Goal: Information Seeking & Learning: Learn about a topic

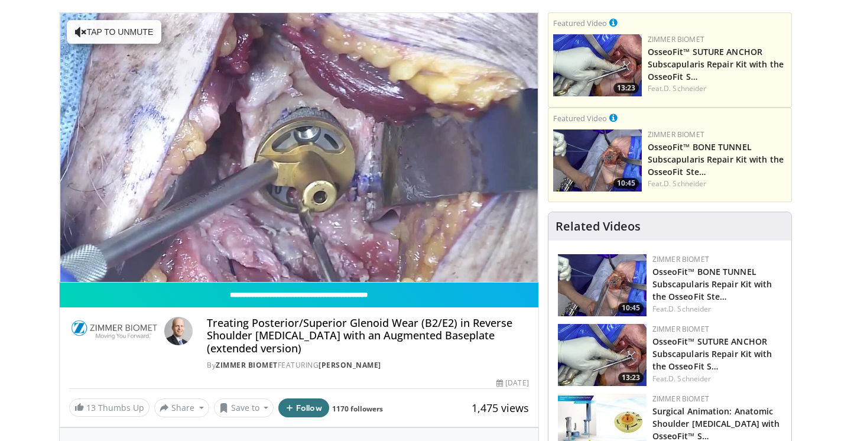
scroll to position [67, 0]
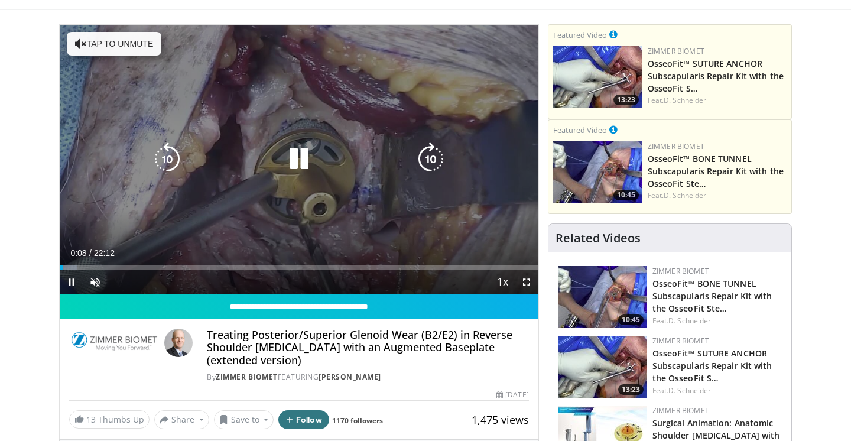
click at [305, 164] on icon "Video Player" at bounding box center [298, 158] width 33 height 33
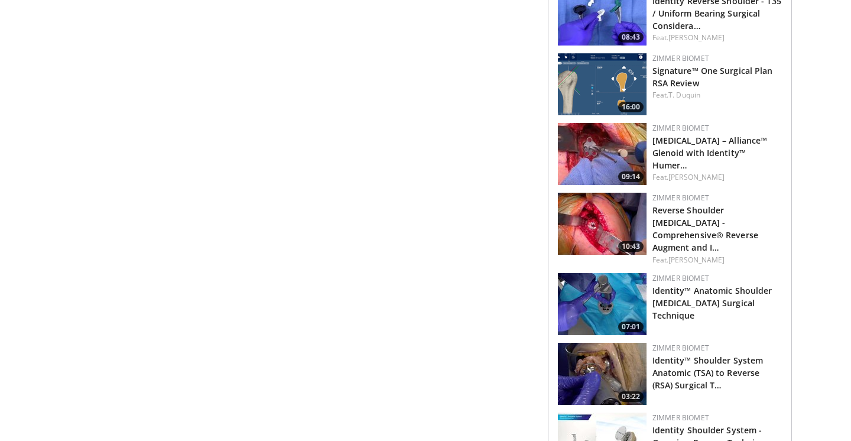
scroll to position [1067, 0]
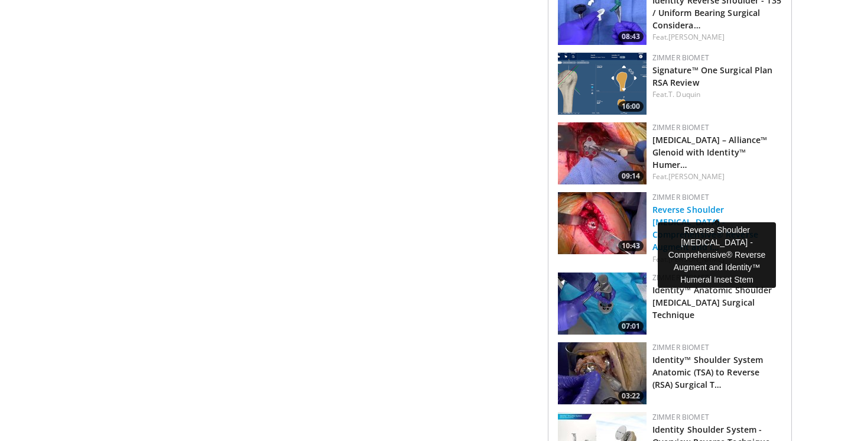
click at [676, 204] on link "Reverse Shoulder Arthroplasty - Comprehensive® Reverse Augment and I…" at bounding box center [705, 228] width 106 height 48
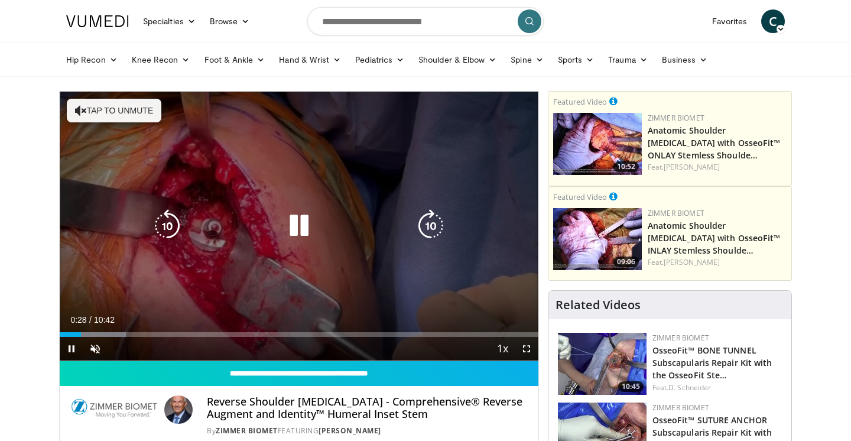
click at [301, 231] on icon "Video Player" at bounding box center [298, 225] width 33 height 33
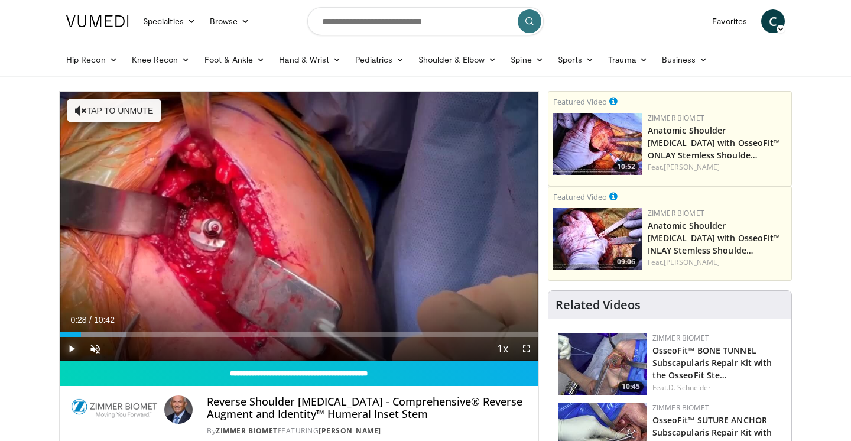
click at [69, 341] on span "Video Player" at bounding box center [72, 349] width 24 height 24
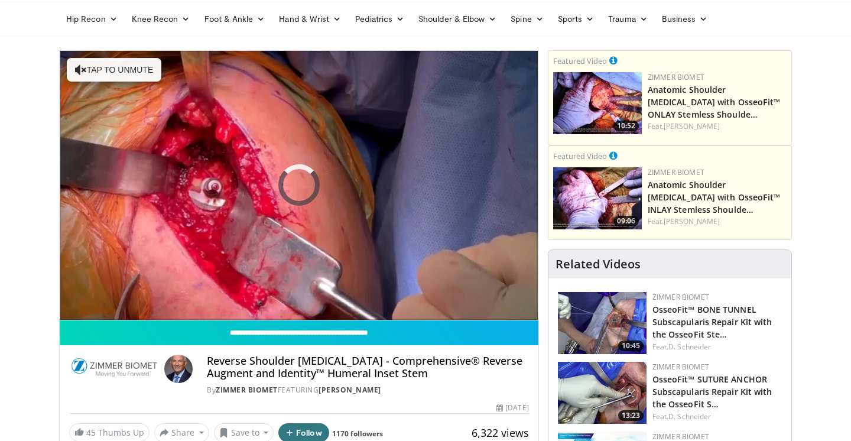
scroll to position [38, 0]
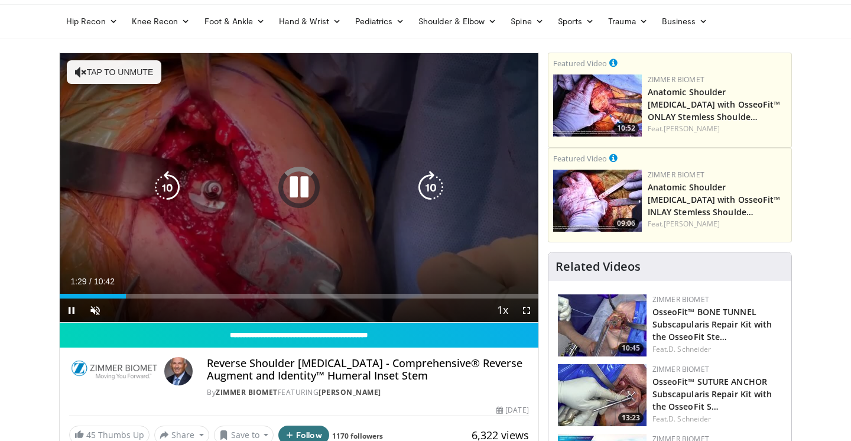
click at [428, 183] on icon "Video Player" at bounding box center [430, 187] width 33 height 33
click at [295, 193] on icon "Video Player" at bounding box center [298, 187] width 33 height 33
click at [298, 191] on icon "Video Player" at bounding box center [298, 187] width 33 height 33
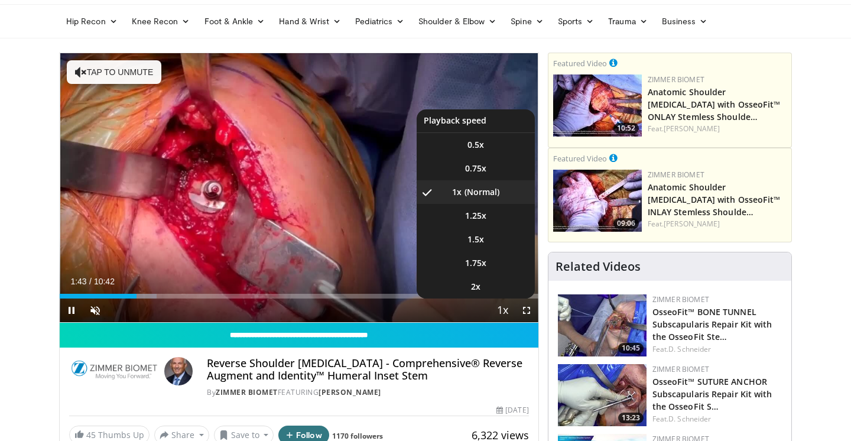
click at [506, 314] on span "Video Player" at bounding box center [502, 311] width 17 height 24
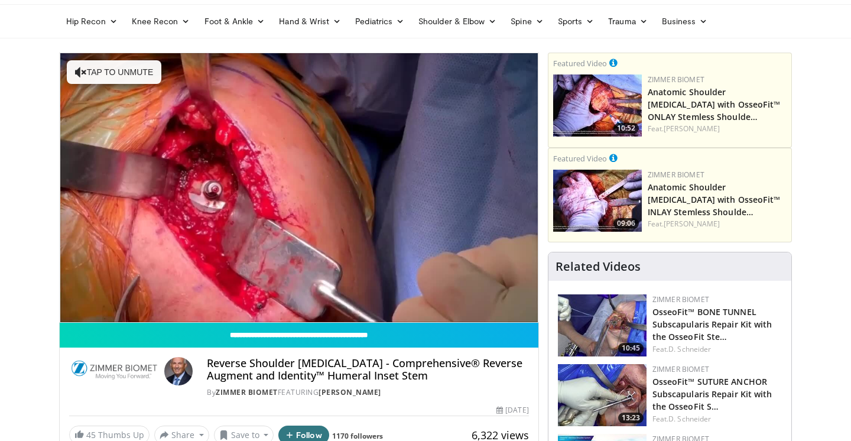
click at [506, 314] on video-js "**********" at bounding box center [299, 187] width 478 height 269
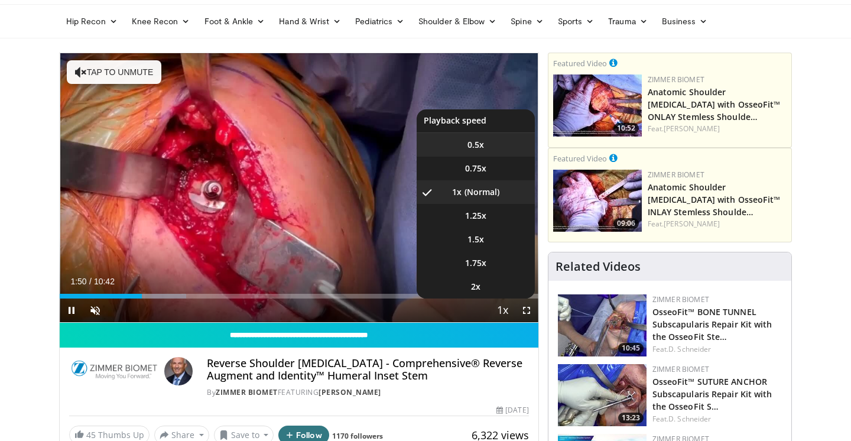
click at [474, 150] on li "0.5x" at bounding box center [475, 145] width 118 height 24
click at [484, 171] on span "0.75x" at bounding box center [475, 168] width 21 height 12
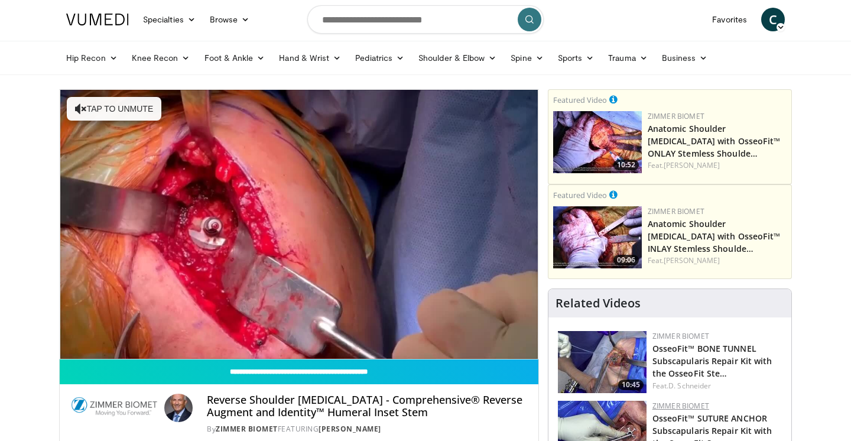
scroll to position [0, 0]
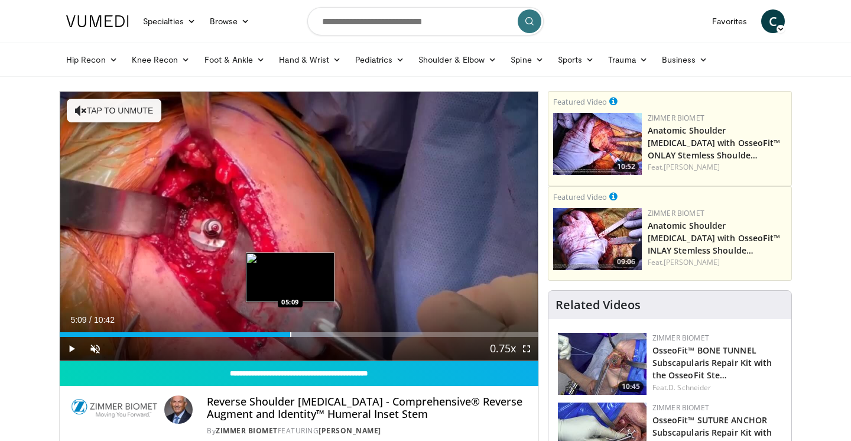
drag, startPoint x: 232, startPoint y: 336, endPoint x: 289, endPoint y: 334, distance: 57.3
click at [289, 334] on div "Loaded : 57.11% 05:08 05:09" at bounding box center [299, 334] width 478 height 5
click at [302, 334] on div "Progress Bar" at bounding box center [302, 334] width 1 height 5
click at [312, 331] on div "Loaded : 60.20% 05:27 05:38" at bounding box center [299, 330] width 478 height 11
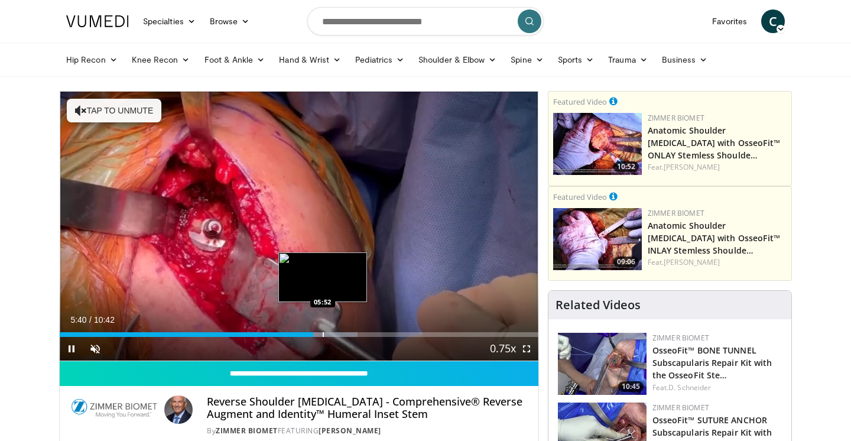
click at [322, 333] on div "Progress Bar" at bounding box center [322, 334] width 1 height 5
click at [333, 333] on div "Progress Bar" at bounding box center [333, 334] width 1 height 5
click at [343, 333] on div "Progress Bar" at bounding box center [343, 334] width 1 height 5
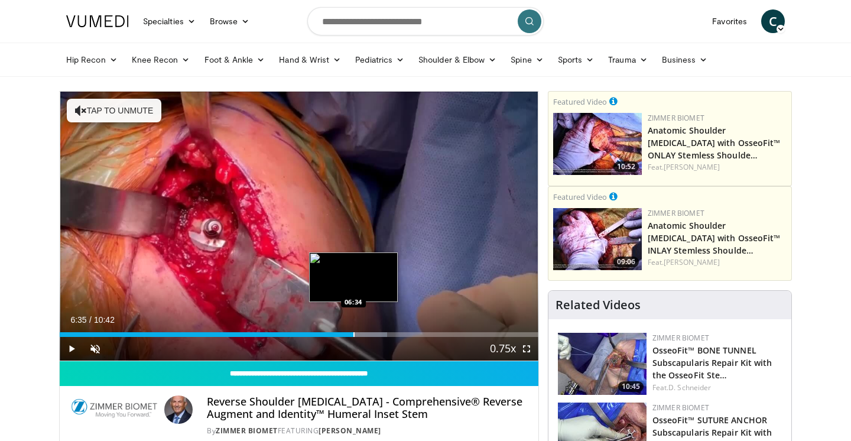
click at [353, 333] on div "Progress Bar" at bounding box center [353, 334] width 1 height 5
click at [365, 334] on div "Progress Bar" at bounding box center [365, 334] width 1 height 5
click at [375, 334] on div "Progress Bar" at bounding box center [375, 334] width 1 height 5
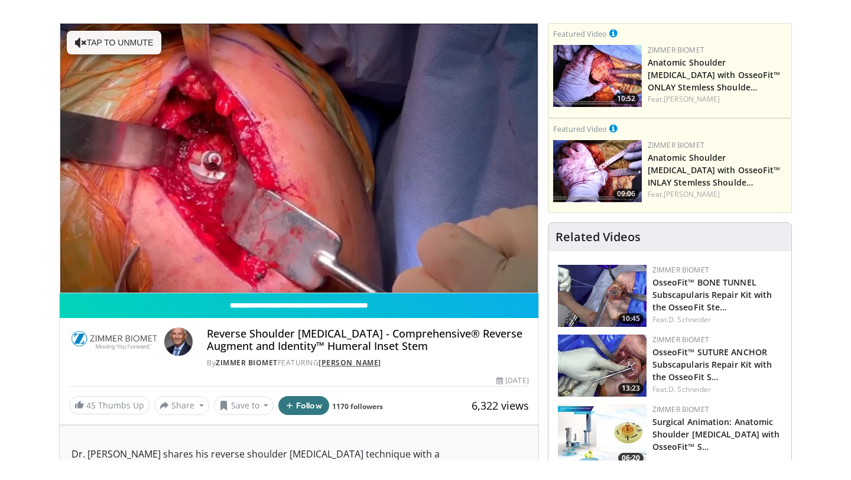
scroll to position [93, 0]
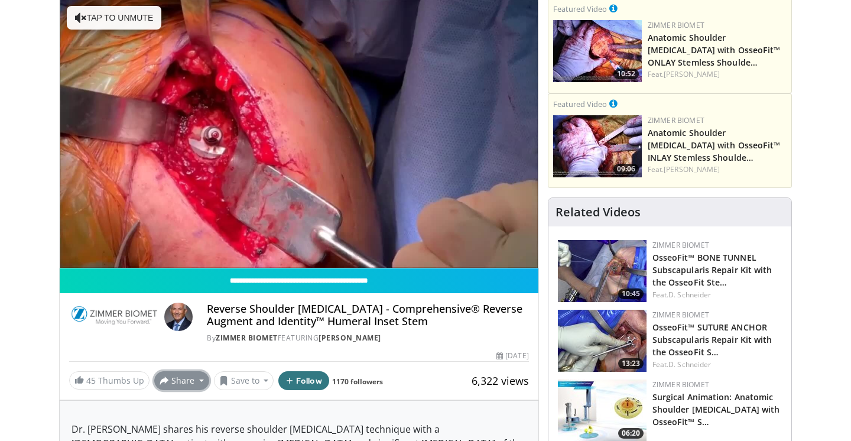
click at [183, 386] on button "Share" at bounding box center [181, 380] width 55 height 19
click at [182, 322] on span "E-mail" at bounding box center [181, 321] width 34 height 13
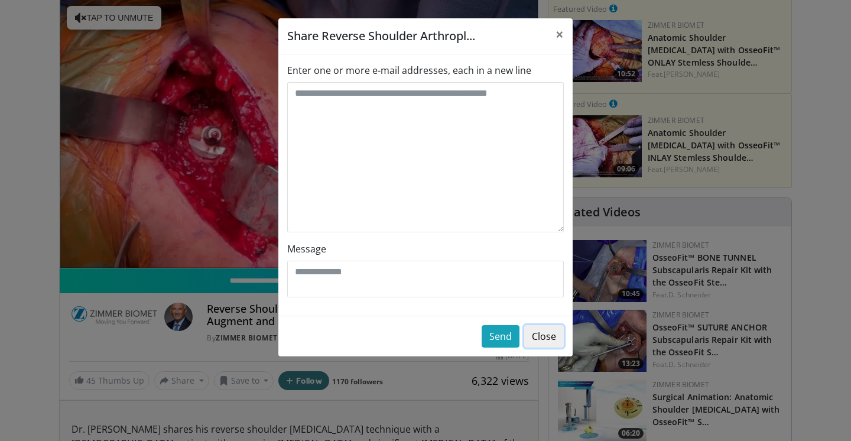
click at [545, 338] on button "Close" at bounding box center [544, 336] width 40 height 22
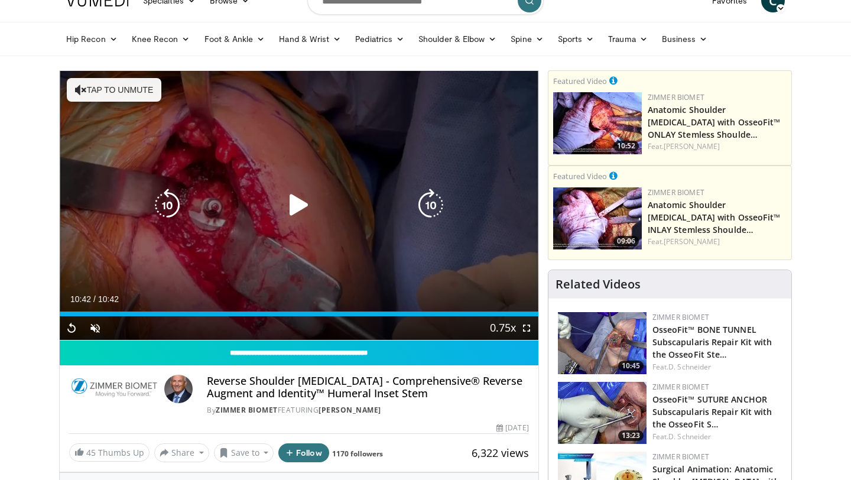
scroll to position [0, 0]
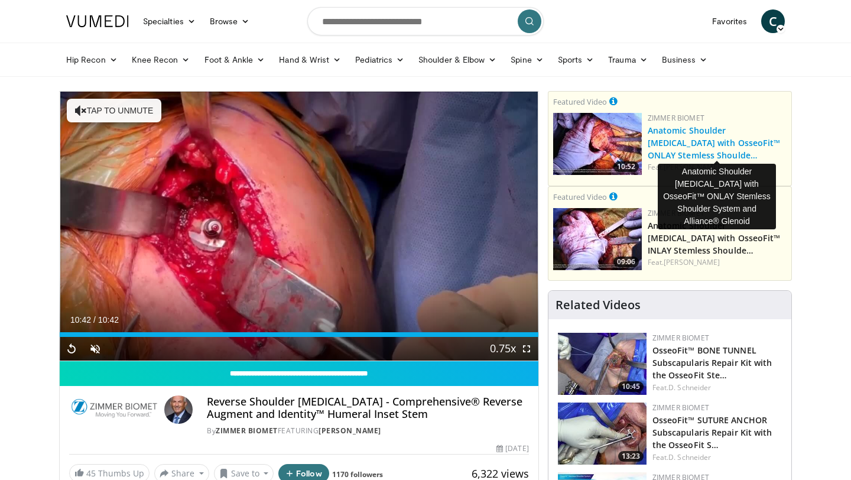
click at [721, 141] on link "Anatomic Shoulder [MEDICAL_DATA] with OsseoFit™ ONLAY Stemless Shoulde…" at bounding box center [713, 143] width 133 height 36
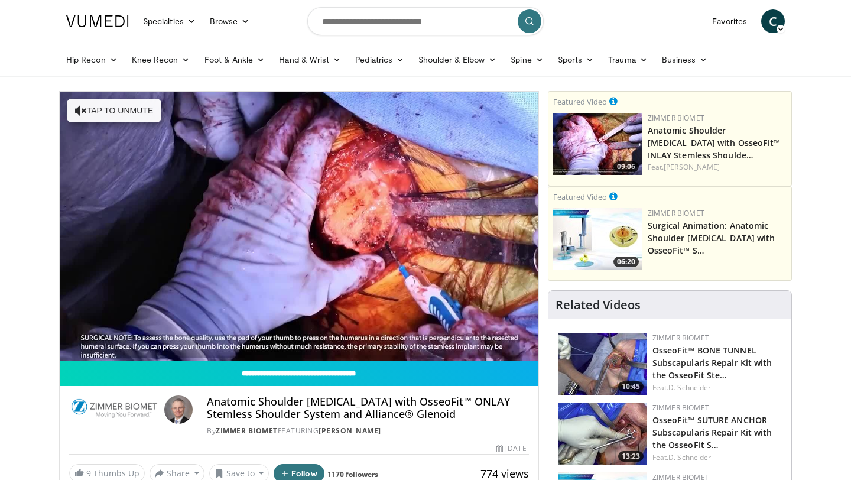
click at [19, 44] on div "Hip Recon Hip Arthroplasty Revision Hip Arthroplasty Hip Preservation Knee Reco…" at bounding box center [425, 60] width 851 height 34
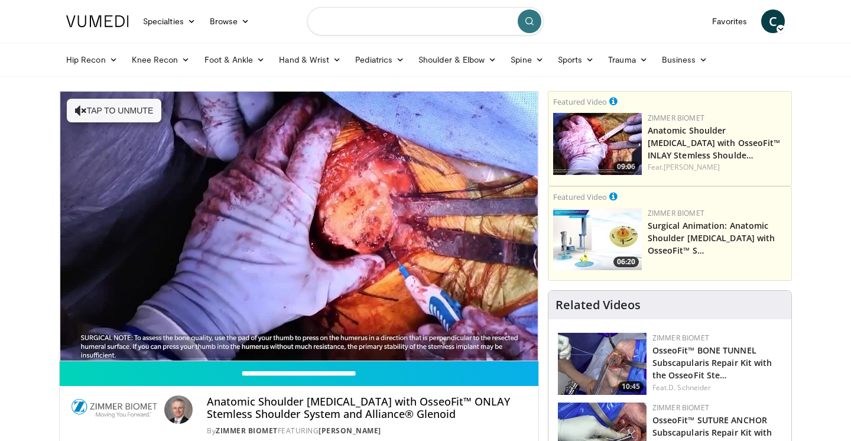
click at [397, 35] on input "Search topics, interventions" at bounding box center [425, 21] width 236 height 28
type input "**********"
click at [523, 20] on button "submit" at bounding box center [529, 21] width 24 height 24
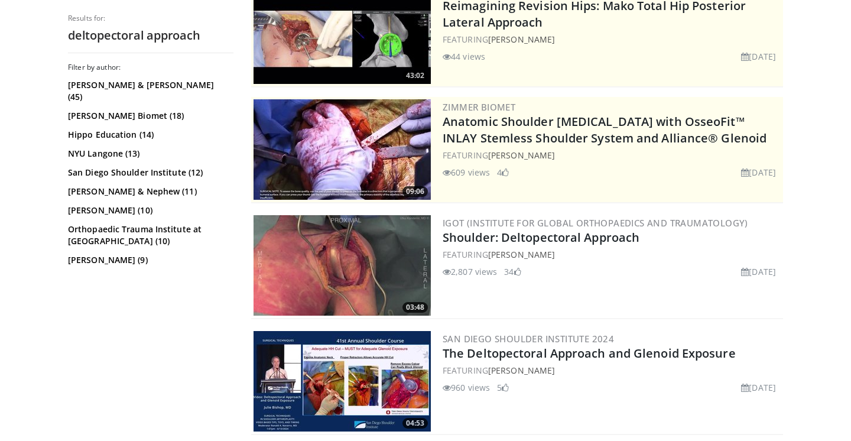
scroll to position [151, 0]
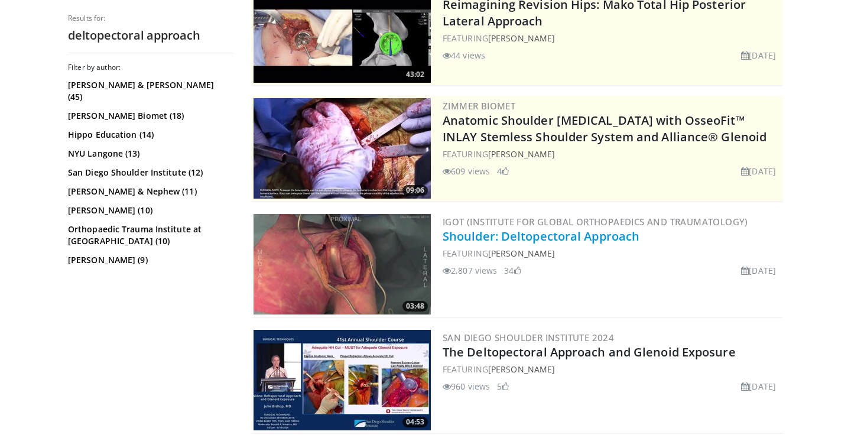
click at [566, 240] on link "Shoulder: Deltopectoral Approach" at bounding box center [540, 236] width 197 height 16
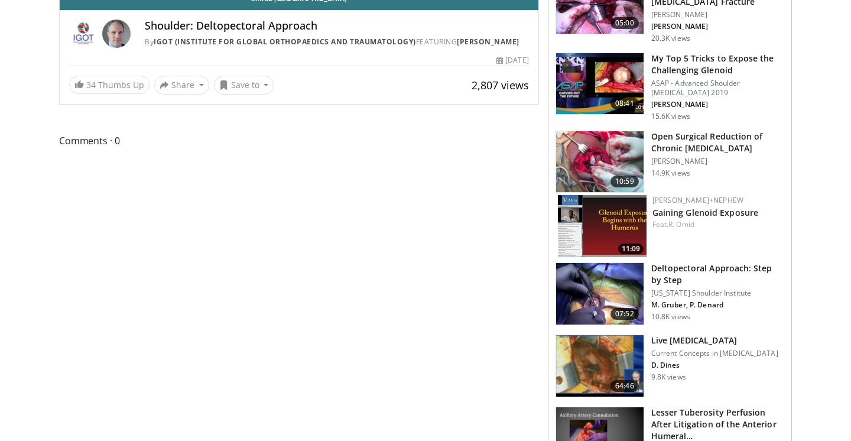
scroll to position [373, 0]
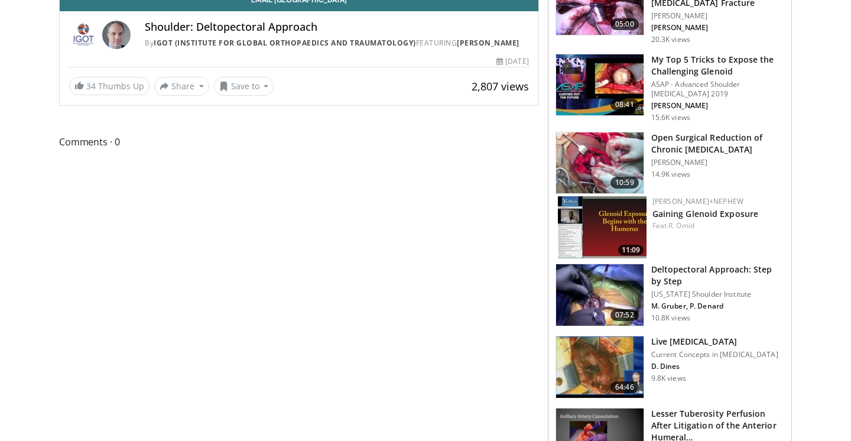
click at [747, 284] on h3 "Deltopectoral Approach: Step by Step" at bounding box center [717, 275] width 133 height 24
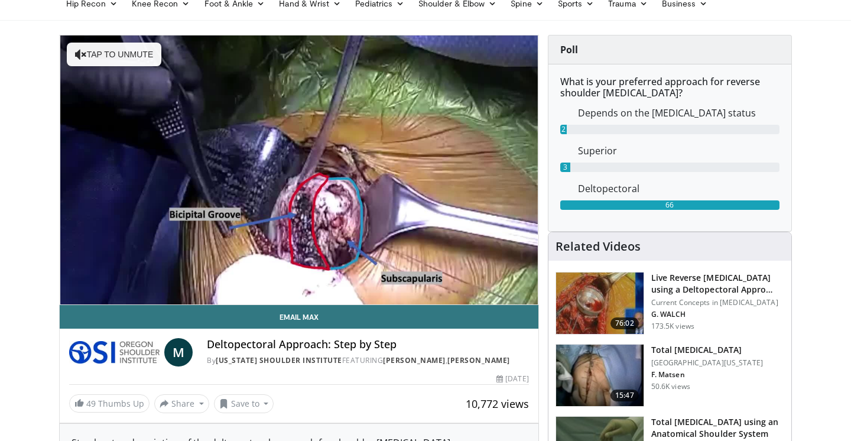
scroll to position [50, 0]
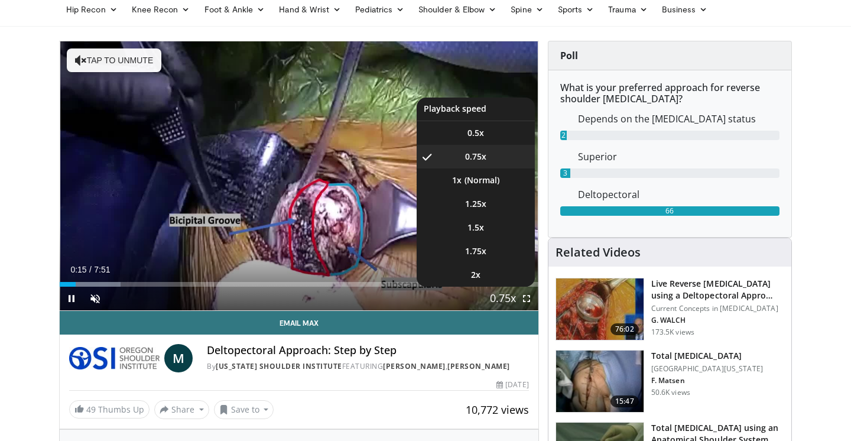
click at [505, 299] on span "Video Player" at bounding box center [502, 299] width 17 height 24
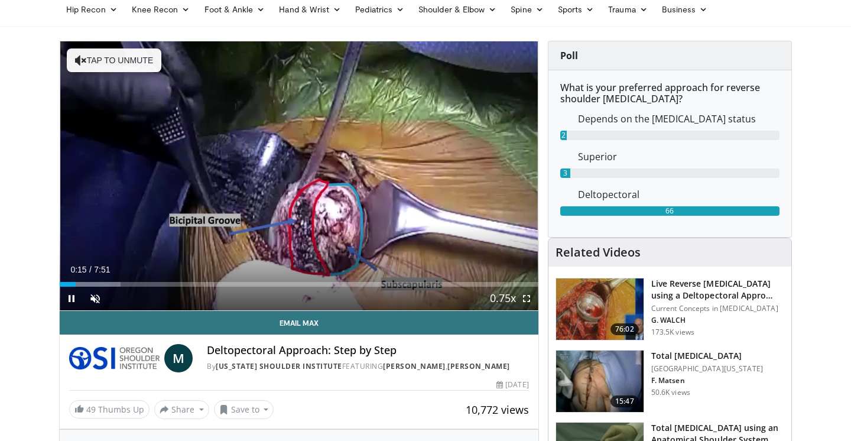
click at [505, 299] on video-js "**********" at bounding box center [299, 175] width 478 height 269
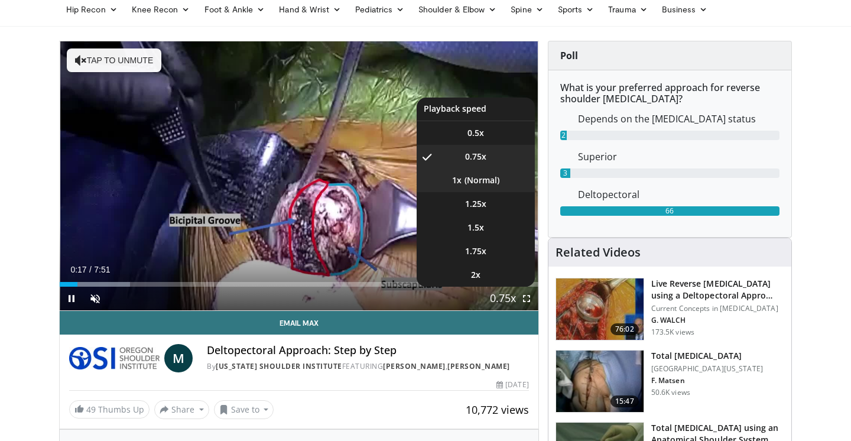
click at [481, 177] on li "1x" at bounding box center [475, 180] width 118 height 24
click at [506, 295] on span "Video Player" at bounding box center [502, 299] width 17 height 24
click at [489, 203] on li "1.25x" at bounding box center [475, 204] width 118 height 24
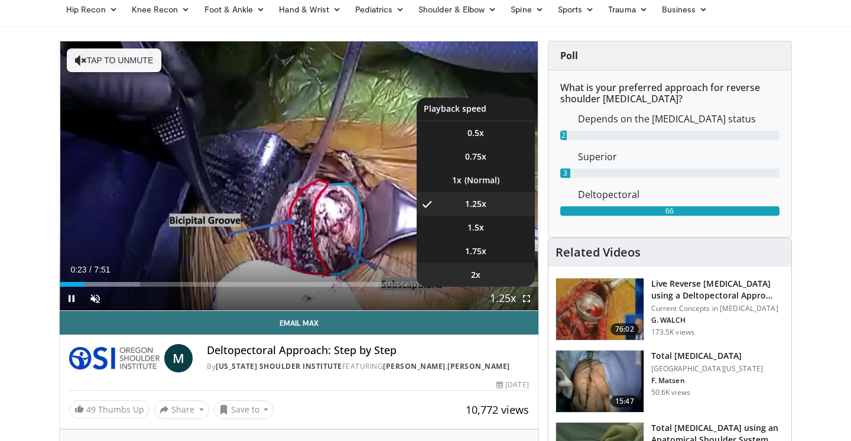
click at [480, 274] on li "2x" at bounding box center [475, 275] width 118 height 24
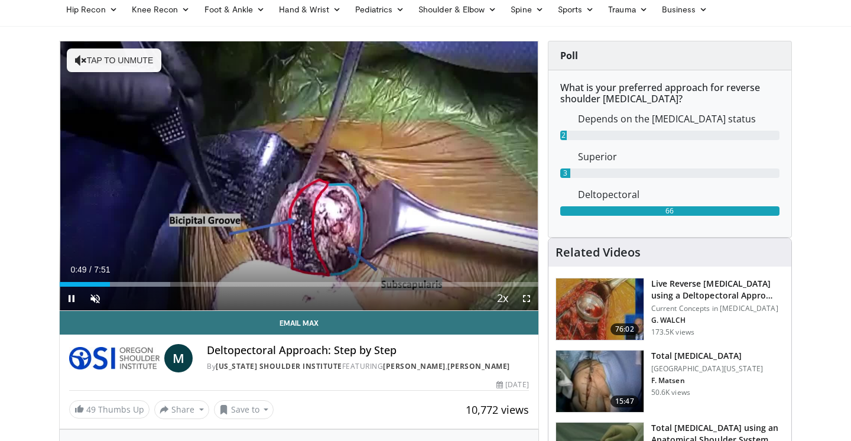
click at [131, 288] on div "Current Time 0:49 / Duration 7:51 Pause Skip Backward Skip Forward Unmute Loade…" at bounding box center [299, 298] width 478 height 24
click at [146, 286] on div "Current Time 0:52 / Duration 7:51 Pause Skip Backward Skip Forward Unmute Loade…" at bounding box center [299, 298] width 478 height 24
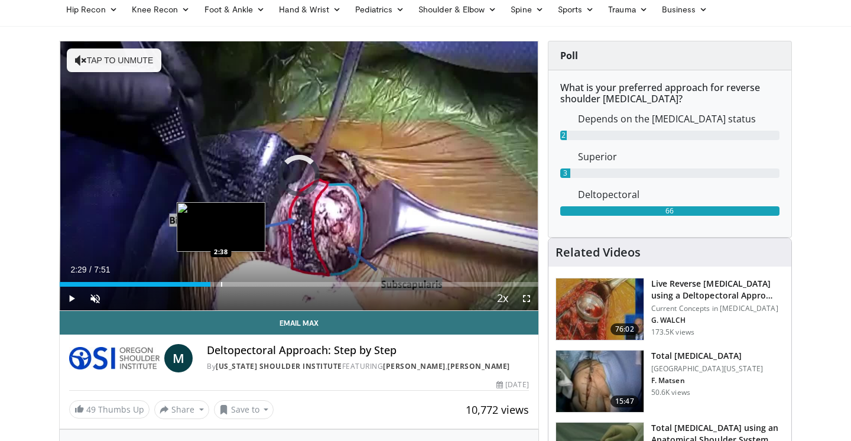
drag, startPoint x: 115, startPoint y: 281, endPoint x: 223, endPoint y: 275, distance: 108.2
click at [223, 275] on div "Loaded : 0.00% 2:38 2:38" at bounding box center [299, 280] width 478 height 11
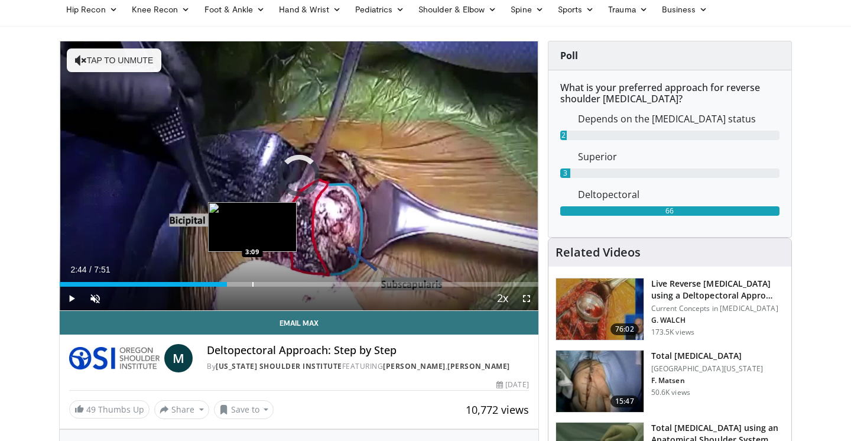
drag, startPoint x: 227, startPoint y: 285, endPoint x: 252, endPoint y: 284, distance: 25.4
click at [252, 284] on div "Progress Bar" at bounding box center [252, 284] width 1 height 5
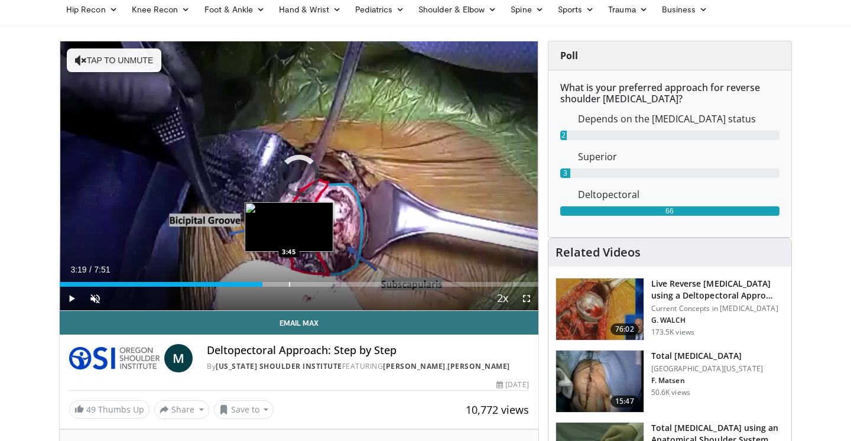
drag, startPoint x: 259, startPoint y: 282, endPoint x: 291, endPoint y: 282, distance: 32.5
click at [291, 282] on div "Loaded : 0.00% 3:45 3:45" at bounding box center [299, 284] width 478 height 5
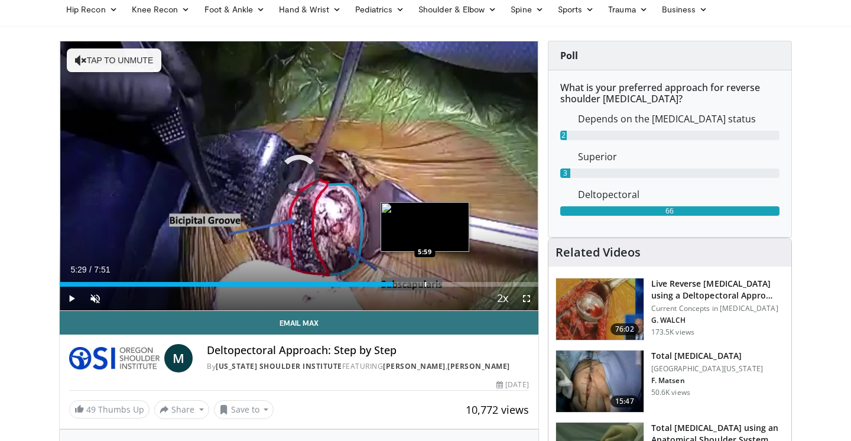
drag, startPoint x: 327, startPoint y: 281, endPoint x: 425, endPoint y: 284, distance: 98.1
click at [425, 284] on div "Loaded : 0.00% 5:59 5:59" at bounding box center [299, 280] width 478 height 11
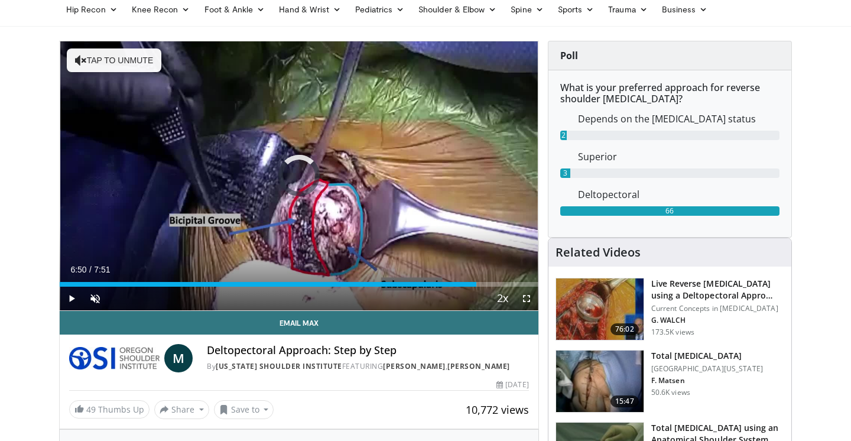
drag, startPoint x: 443, startPoint y: 284, endPoint x: 485, endPoint y: 282, distance: 42.0
click at [483, 282] on div "Progress Bar" at bounding box center [482, 284] width 1 height 5
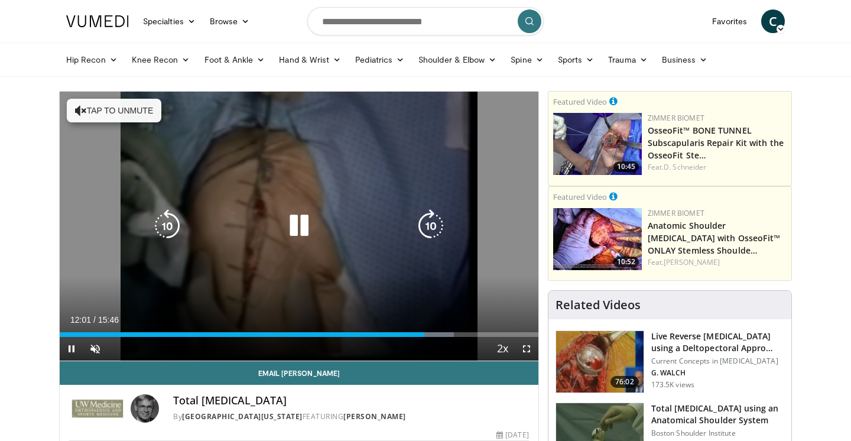
click at [301, 219] on icon "Video Player" at bounding box center [298, 225] width 33 height 33
